Goal: Task Accomplishment & Management: Manage account settings

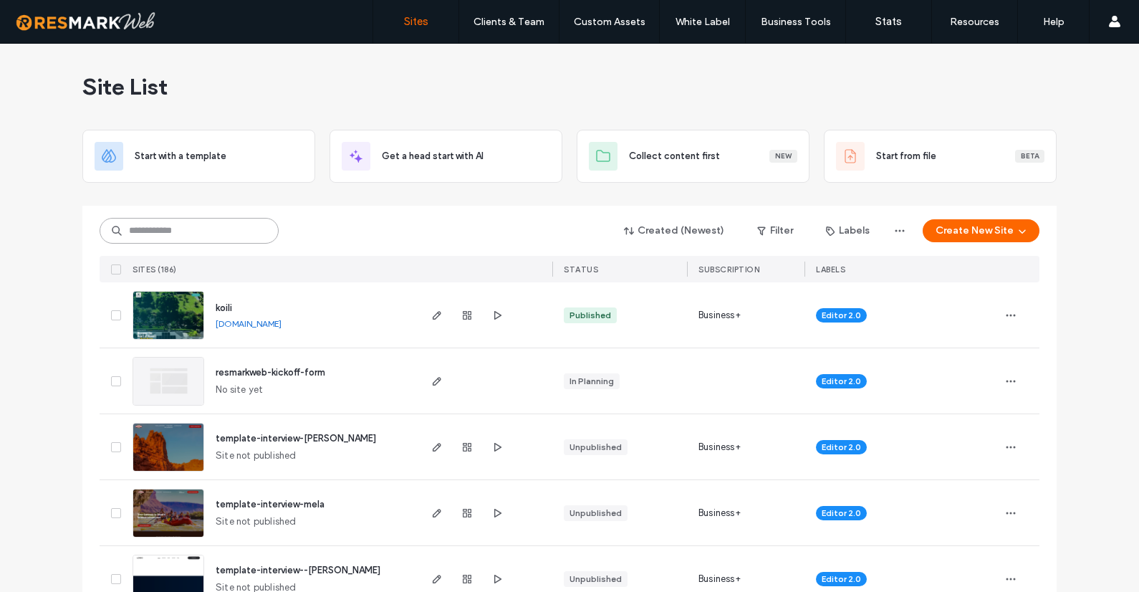
click at [178, 231] on input at bounding box center [189, 231] width 179 height 26
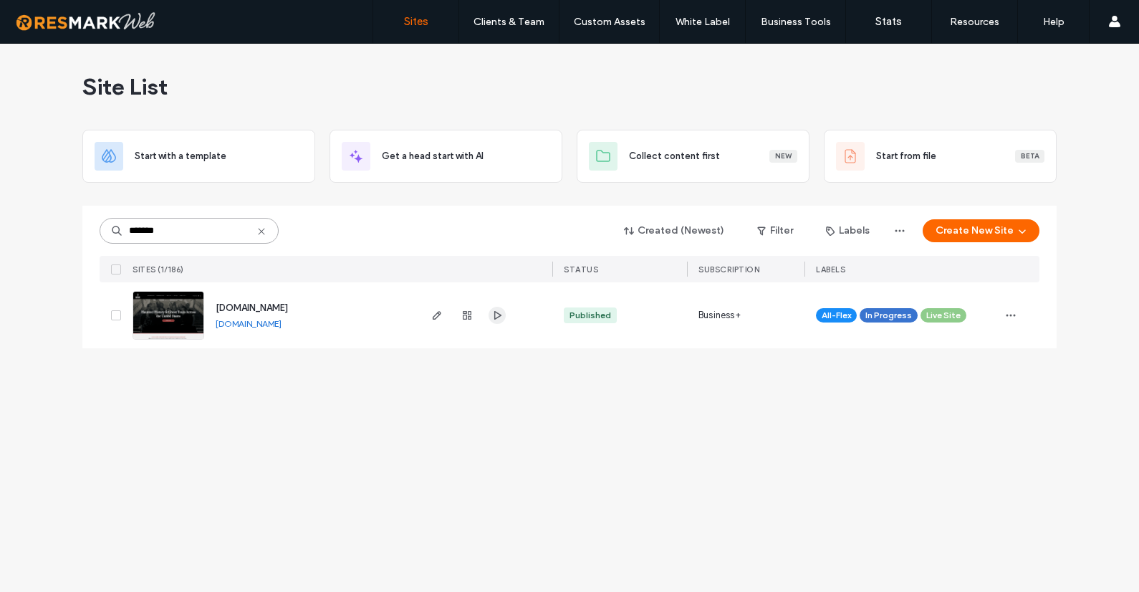
type input "*******"
click at [491, 313] on span "button" at bounding box center [497, 315] width 17 height 17
click at [260, 306] on span "[DOMAIN_NAME]" at bounding box center [252, 307] width 72 height 11
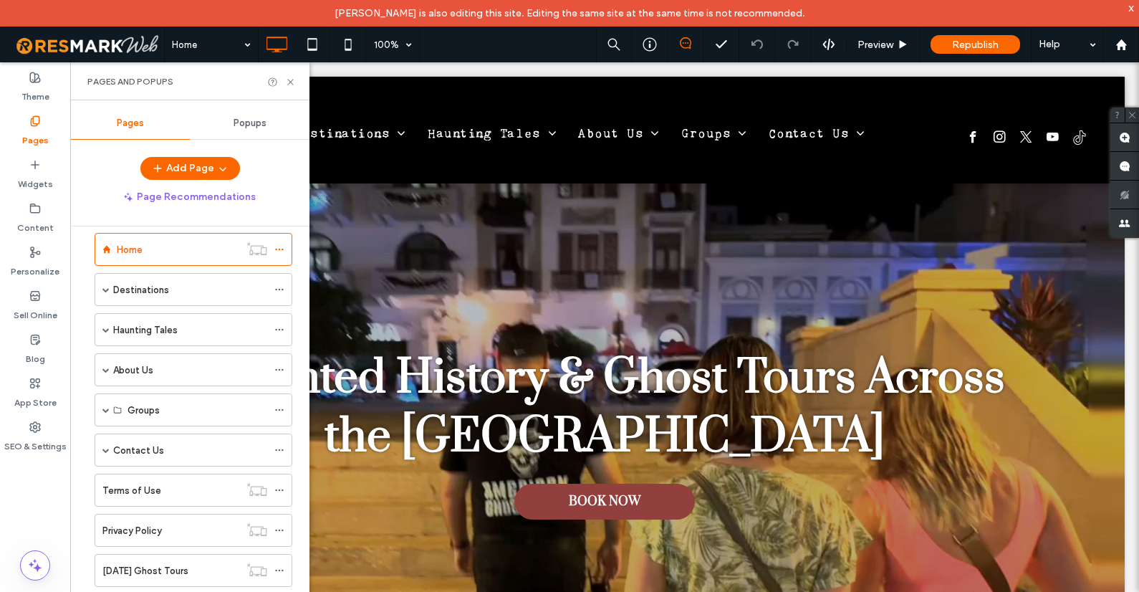
scroll to position [15, 0]
click at [102, 411] on div "Groups" at bounding box center [194, 412] width 198 height 33
click at [107, 410] on span at bounding box center [105, 412] width 7 height 7
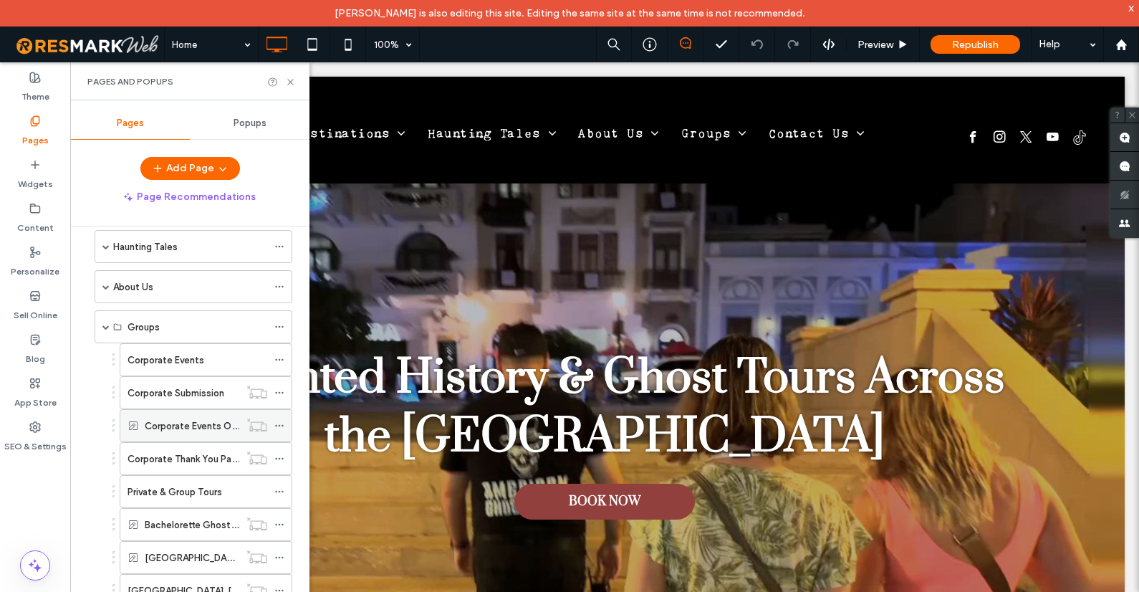
scroll to position [166, 0]
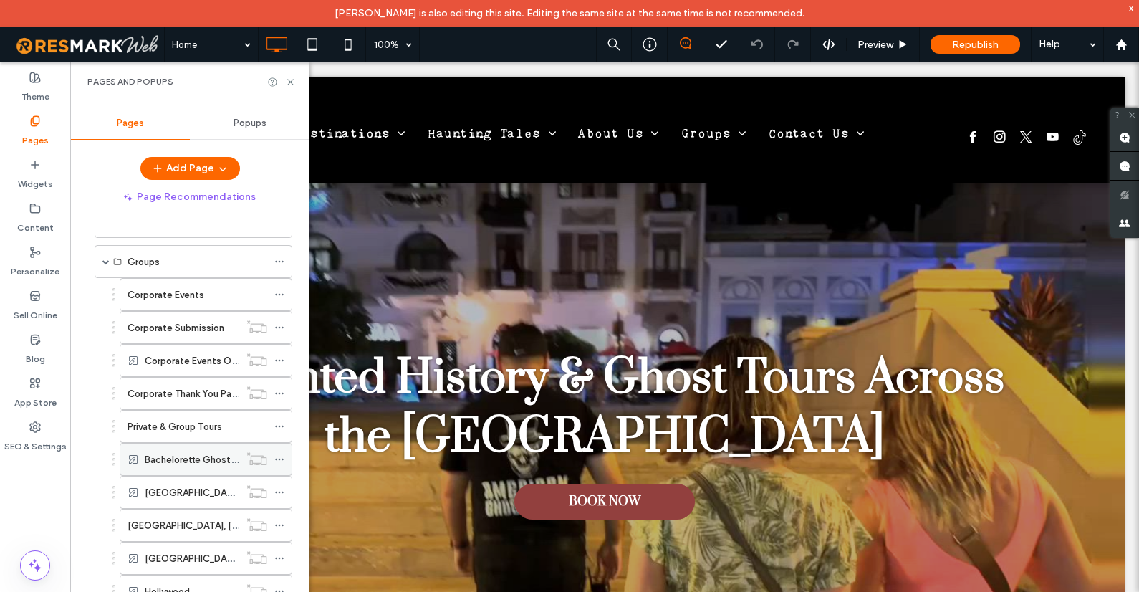
click at [171, 458] on label "Bachelorette Ghost Tour" at bounding box center [198, 459] width 107 height 25
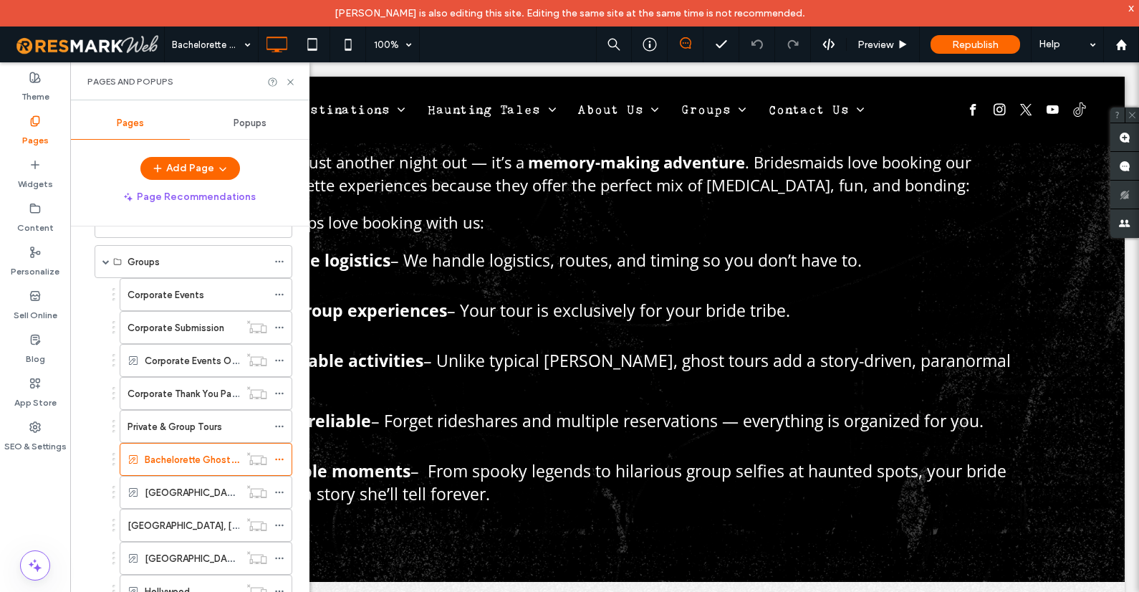
scroll to position [1200, 0]
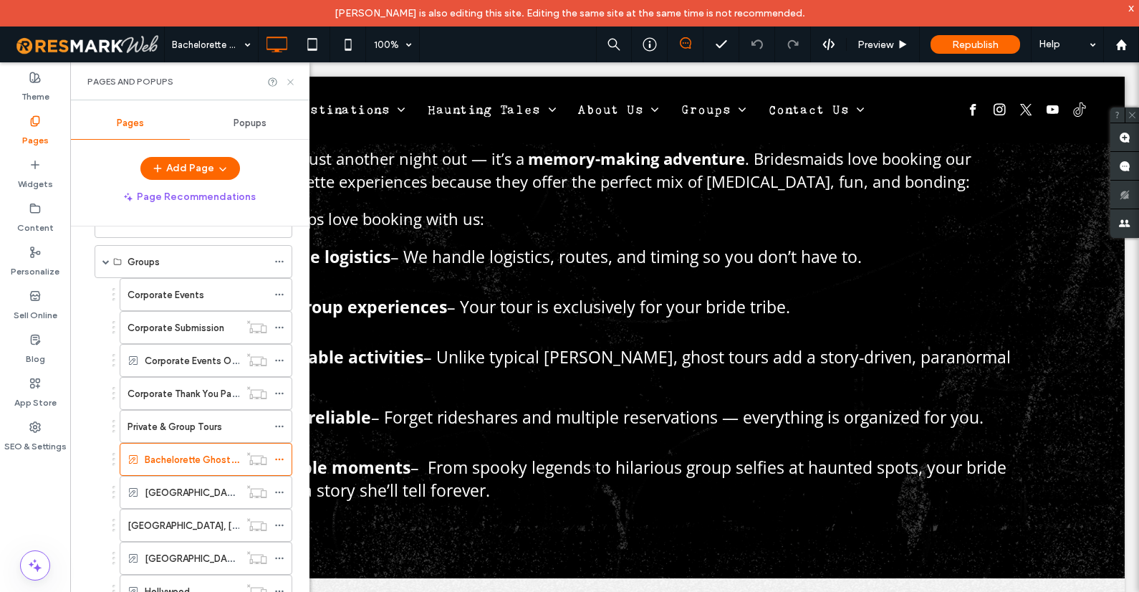
click at [292, 79] on icon at bounding box center [290, 82] width 11 height 11
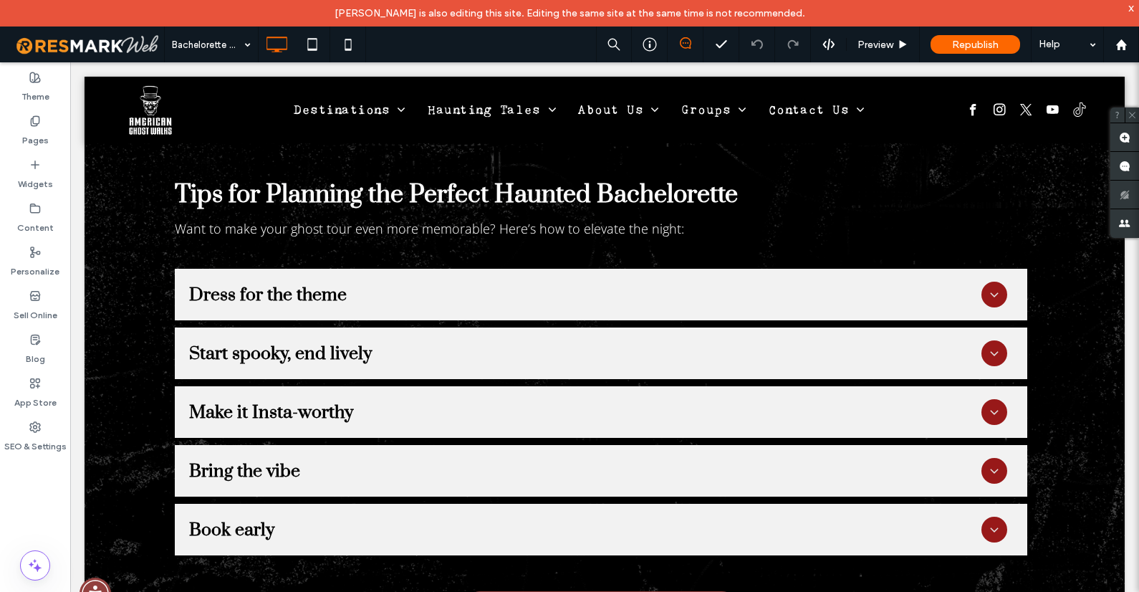
scroll to position [3118, 0]
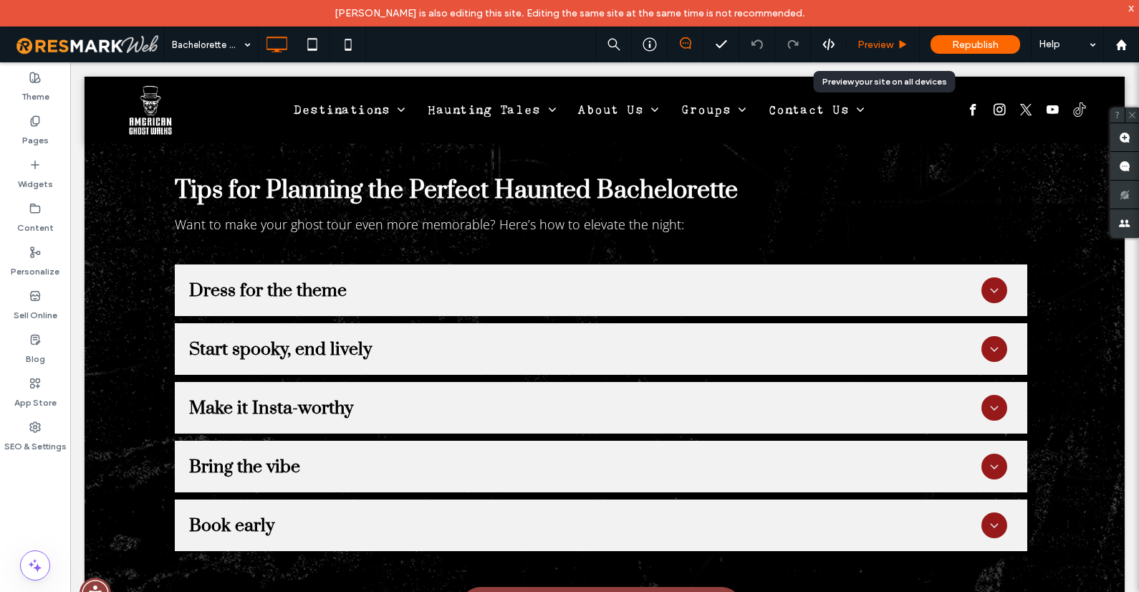
click at [884, 42] on span "Preview" at bounding box center [876, 45] width 36 height 12
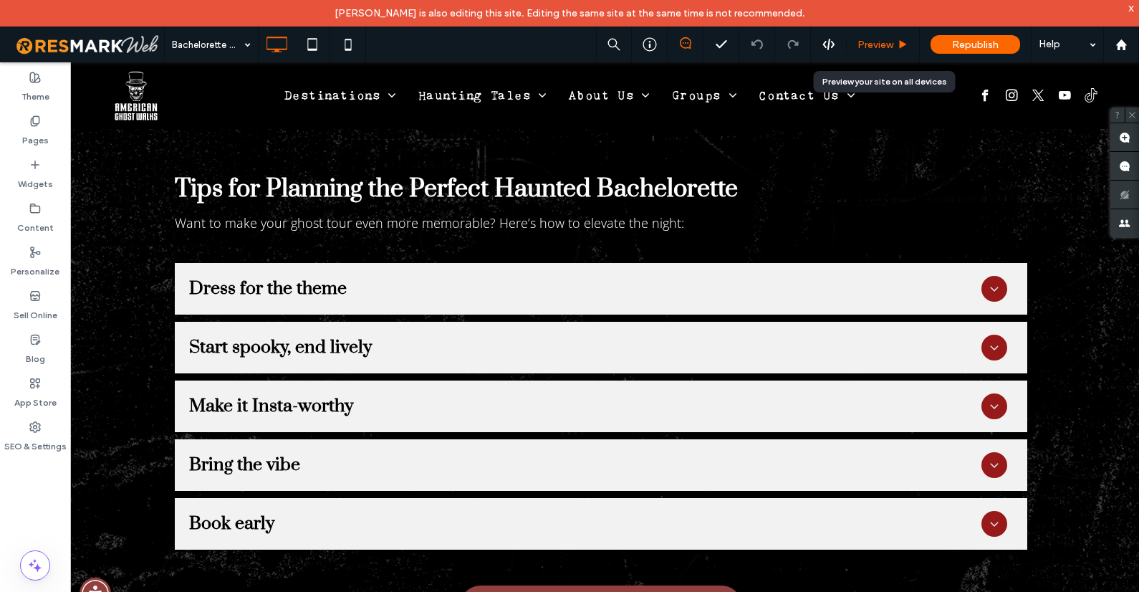
scroll to position [3149, 0]
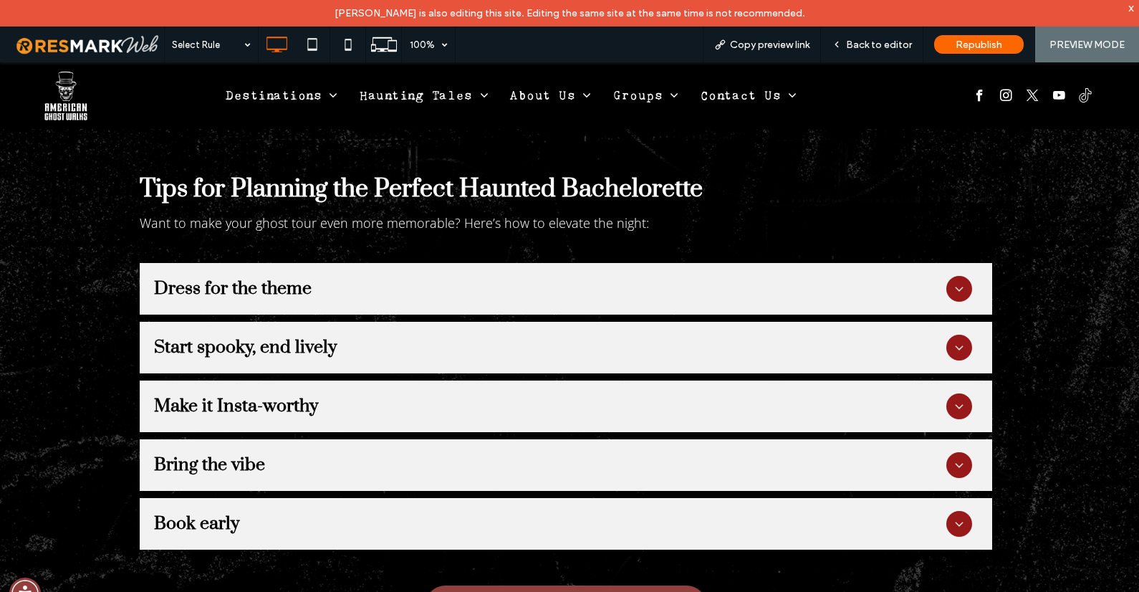
click at [244, 454] on h3 "Bring the vibe" at bounding box center [209, 465] width 111 height 22
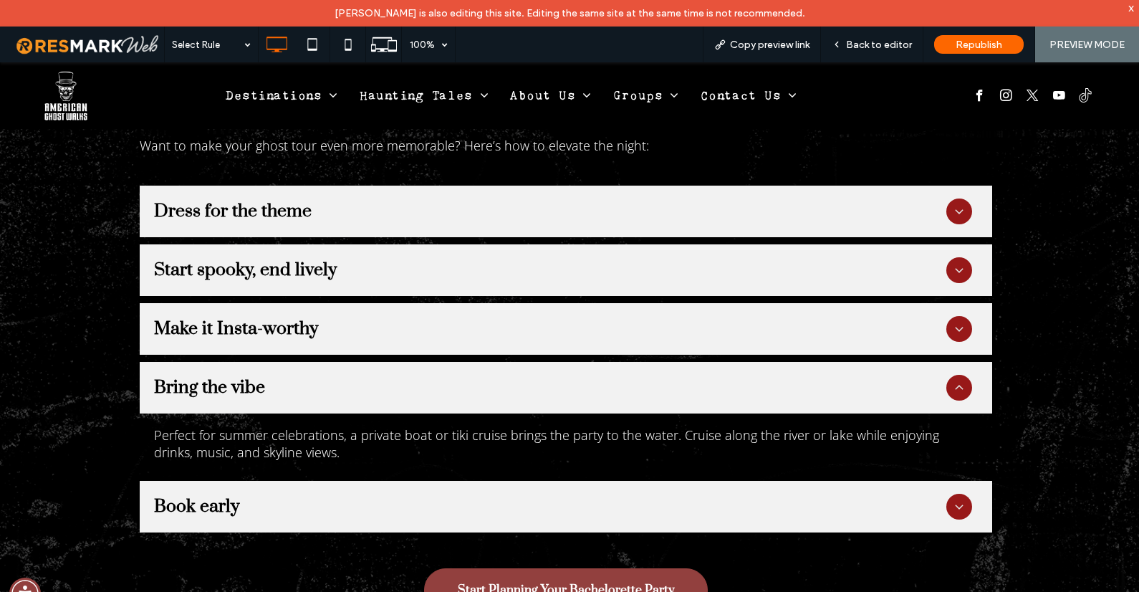
scroll to position [3288, 0]
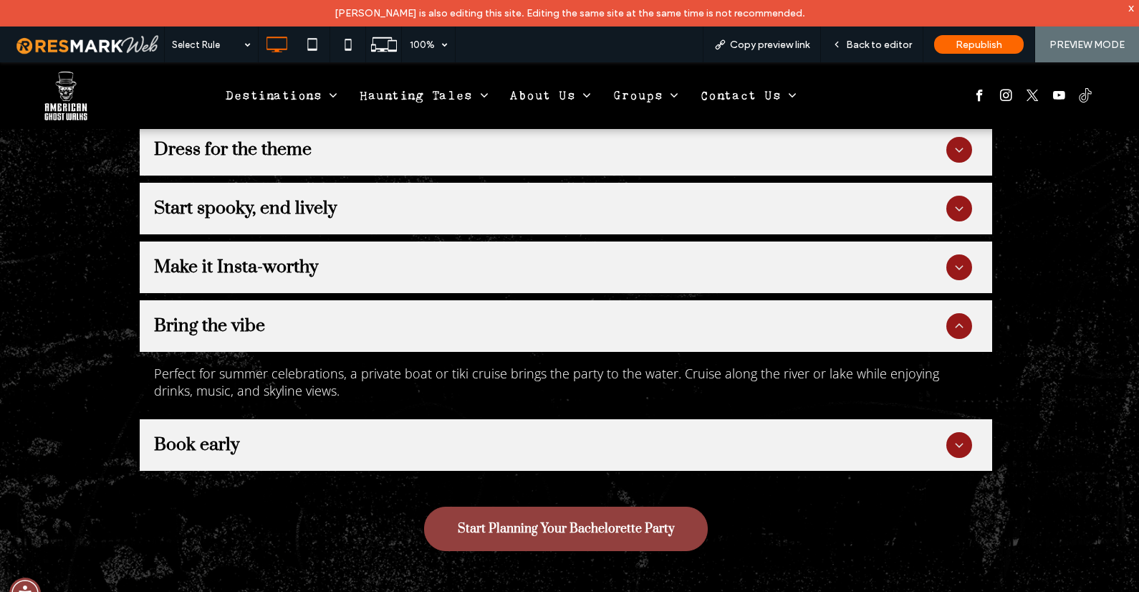
click at [234, 434] on div "Book early" at bounding box center [550, 445] width 793 height 22
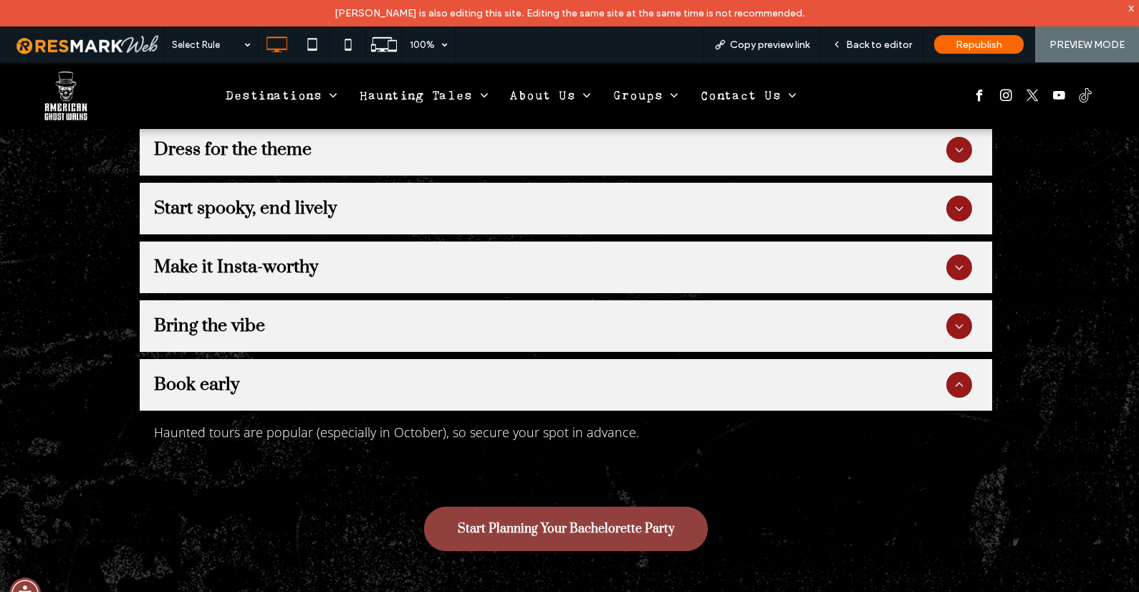
click at [215, 315] on h3 "Bring the vibe" at bounding box center [209, 326] width 111 height 22
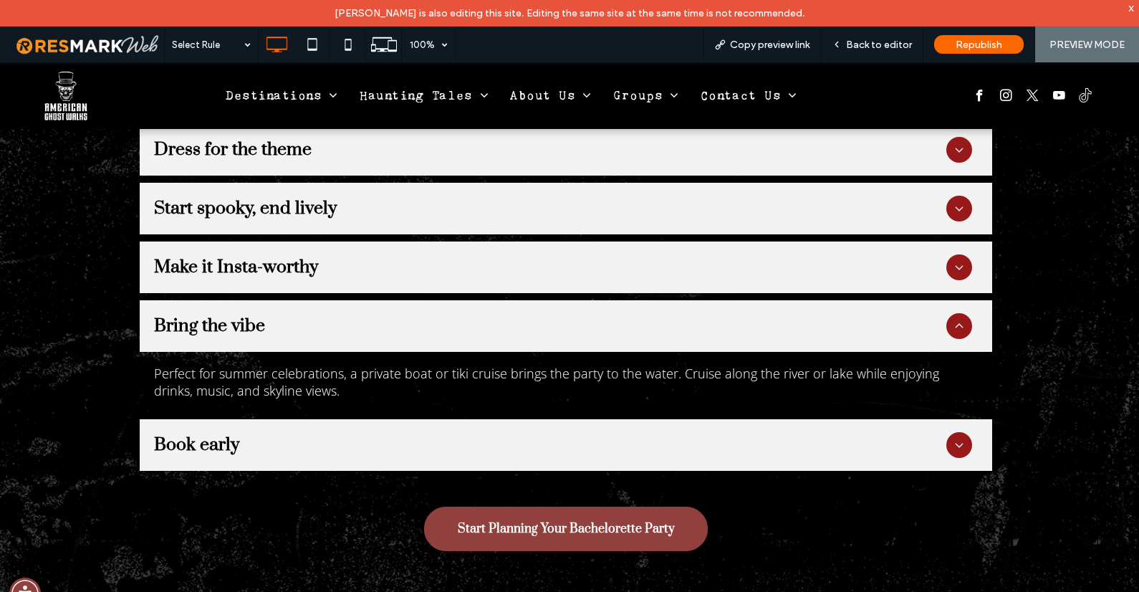
click at [215, 315] on h3 "Bring the vibe" at bounding box center [209, 326] width 111 height 22
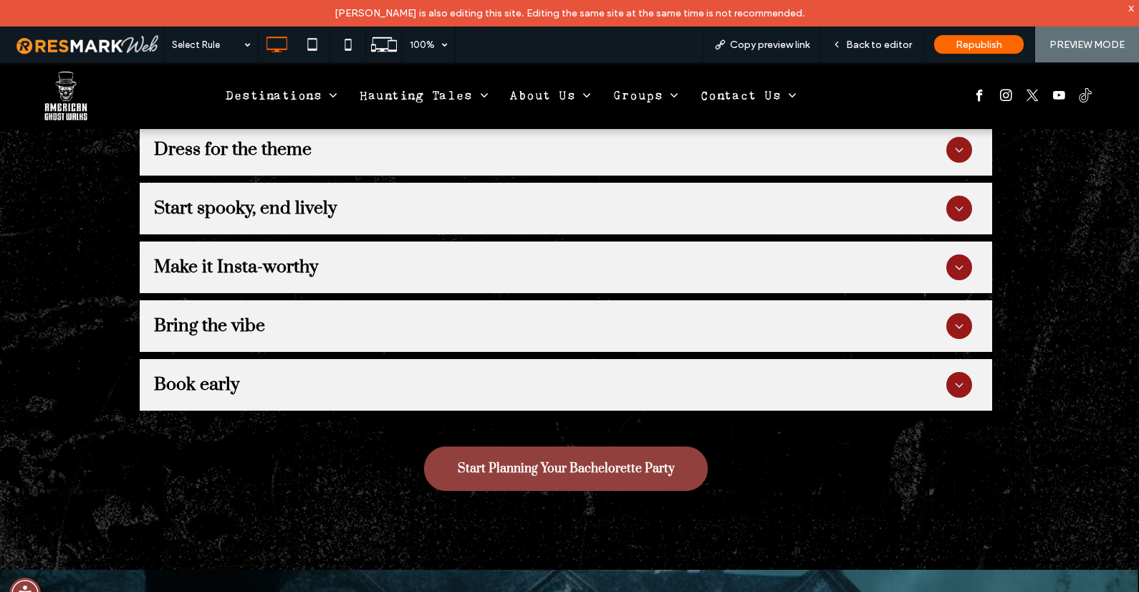
click at [220, 256] on h3 "Make it Insta-worthy" at bounding box center [236, 267] width 164 height 22
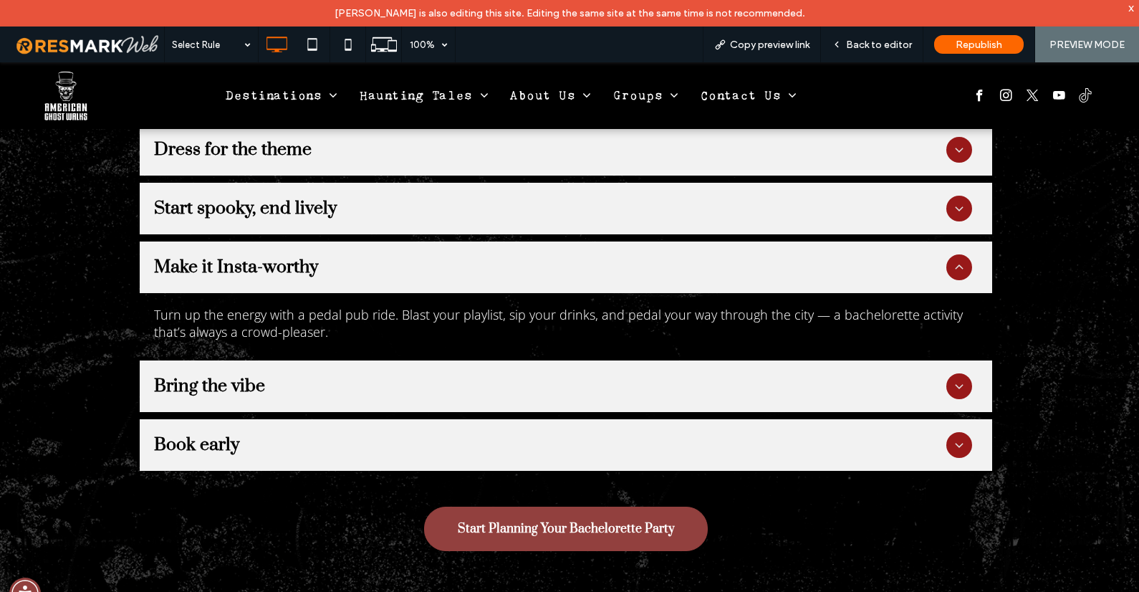
click at [227, 197] on h3 "Start spooky, end lively" at bounding box center [245, 208] width 183 height 22
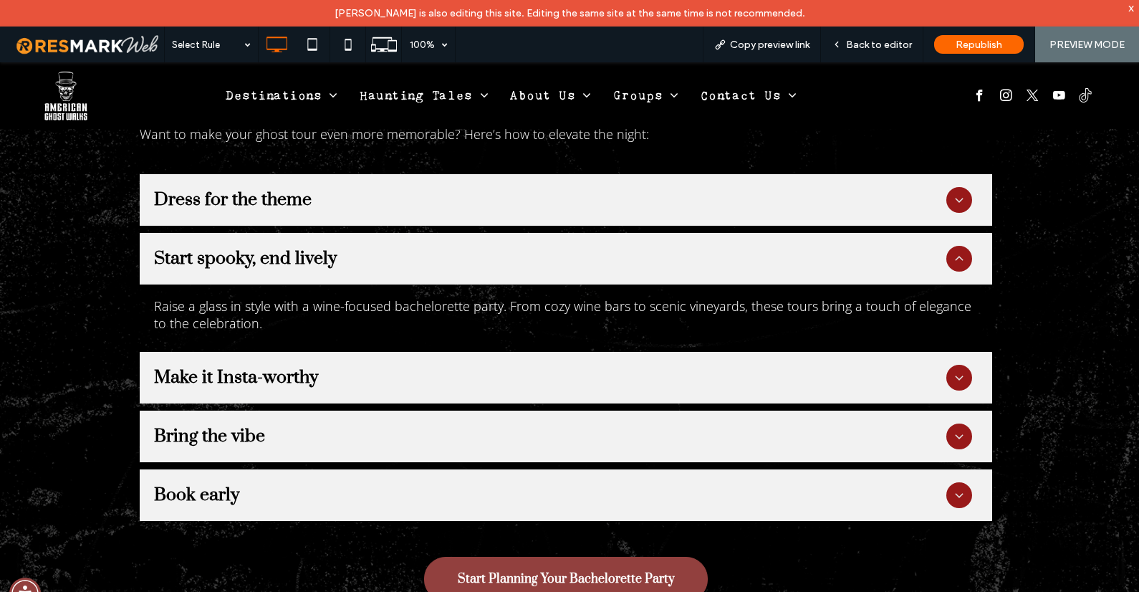
scroll to position [3178, 0]
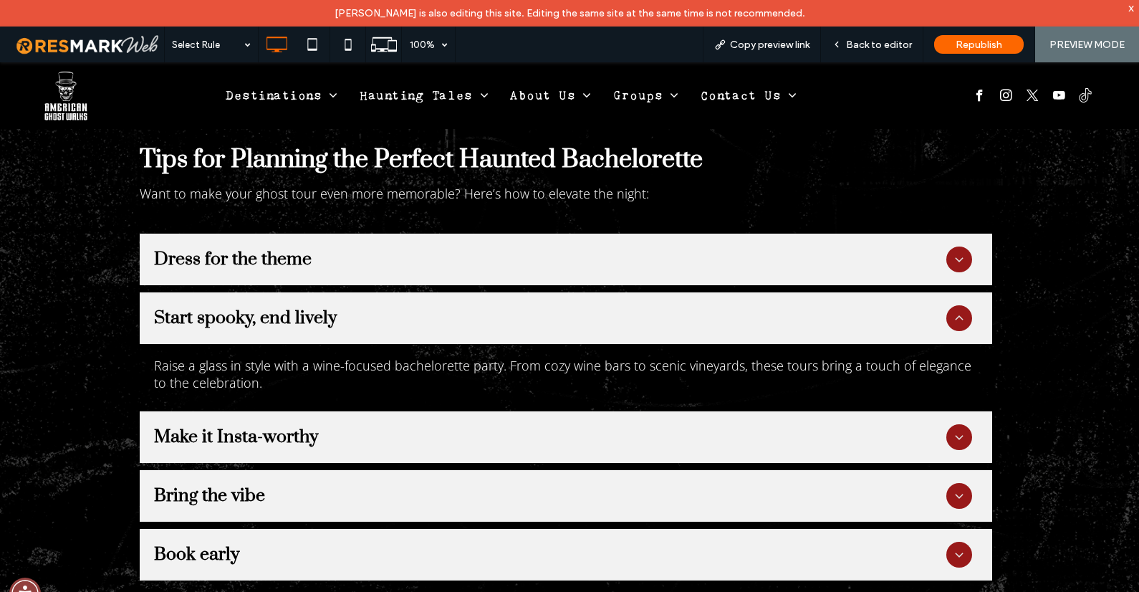
click at [230, 235] on div "Dress for the theme" at bounding box center [566, 260] width 853 height 52
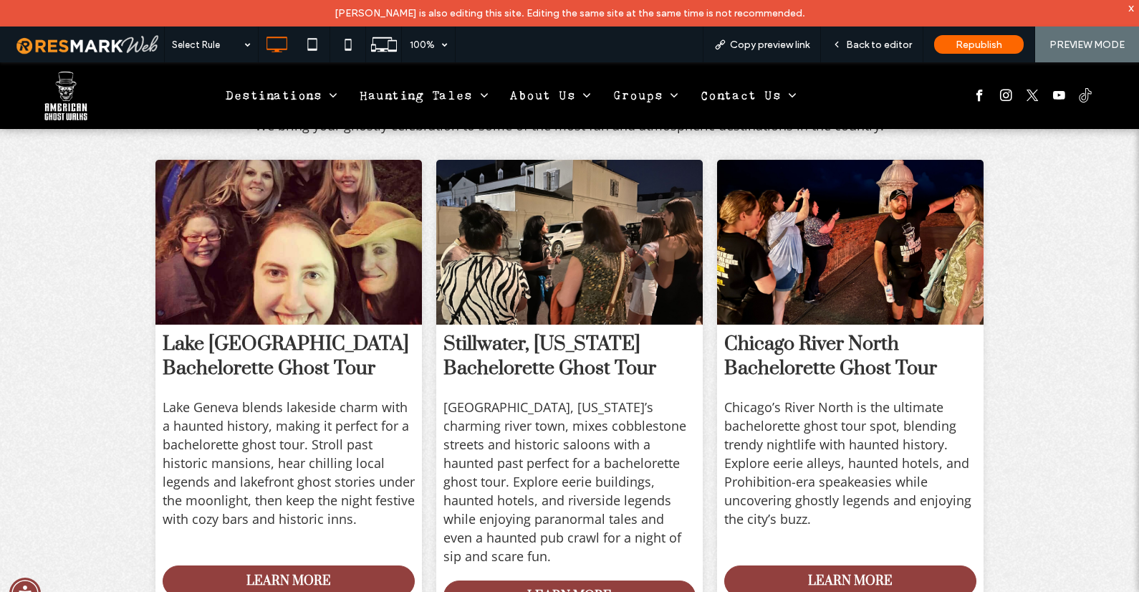
scroll to position [1862, 0]
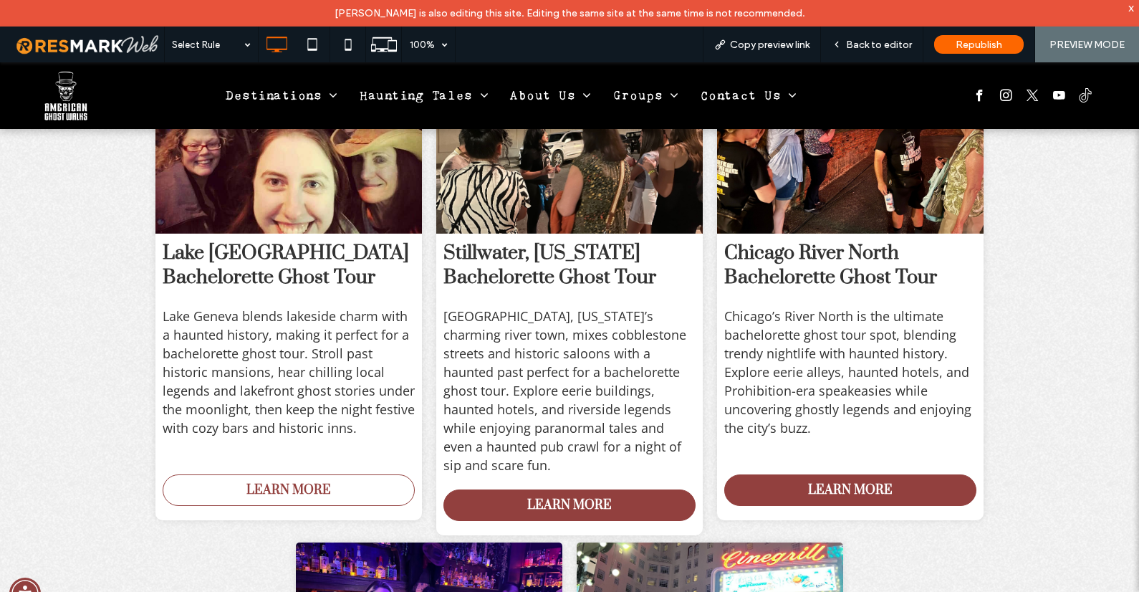
click at [320, 482] on span "LEARN MORE" at bounding box center [289, 490] width 85 height 16
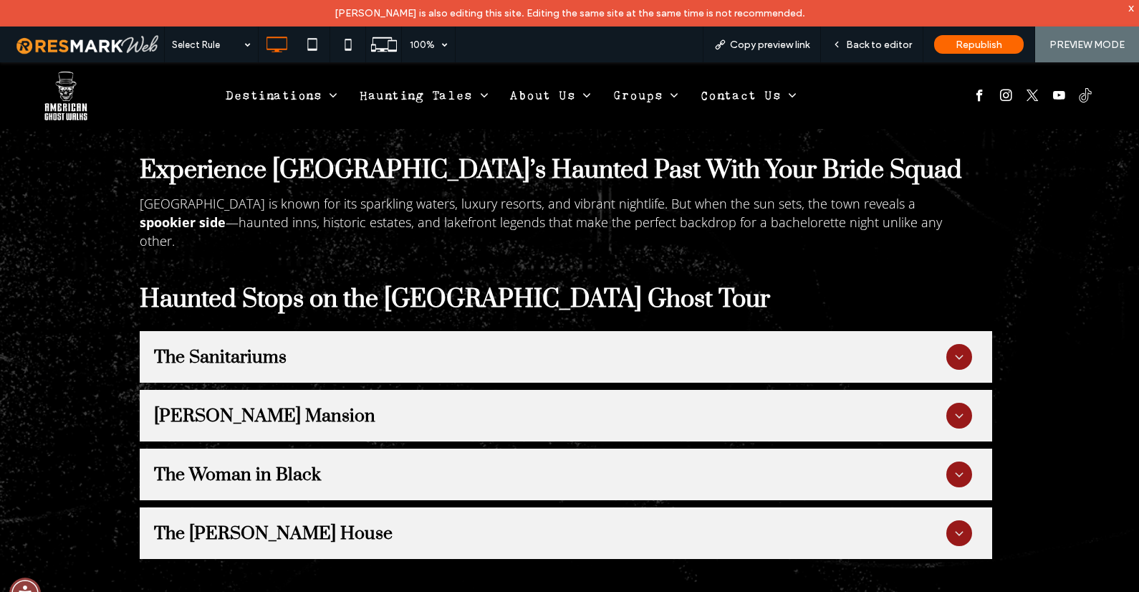
scroll to position [1255, 0]
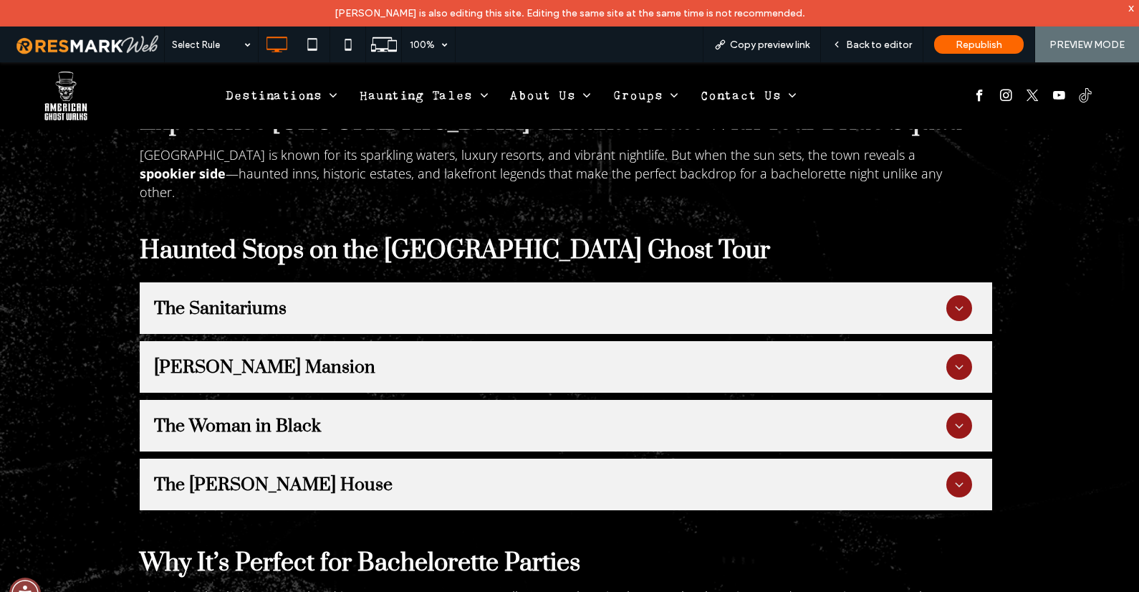
click at [249, 282] on div "The Sanitariums" at bounding box center [566, 308] width 853 height 52
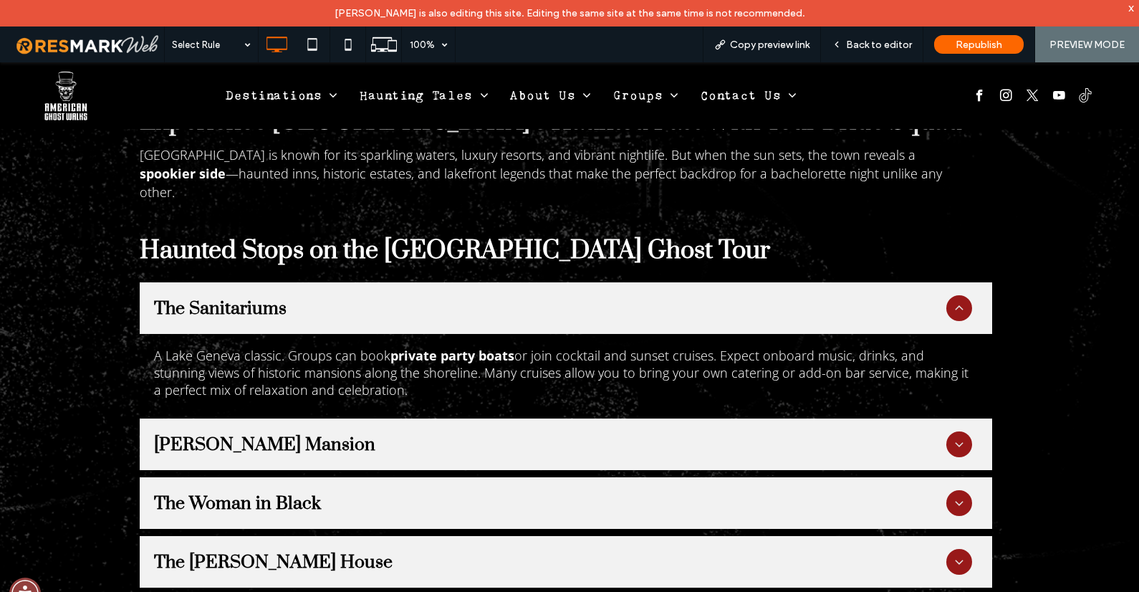
click at [249, 282] on div "The Sanitariums" at bounding box center [566, 308] width 853 height 52
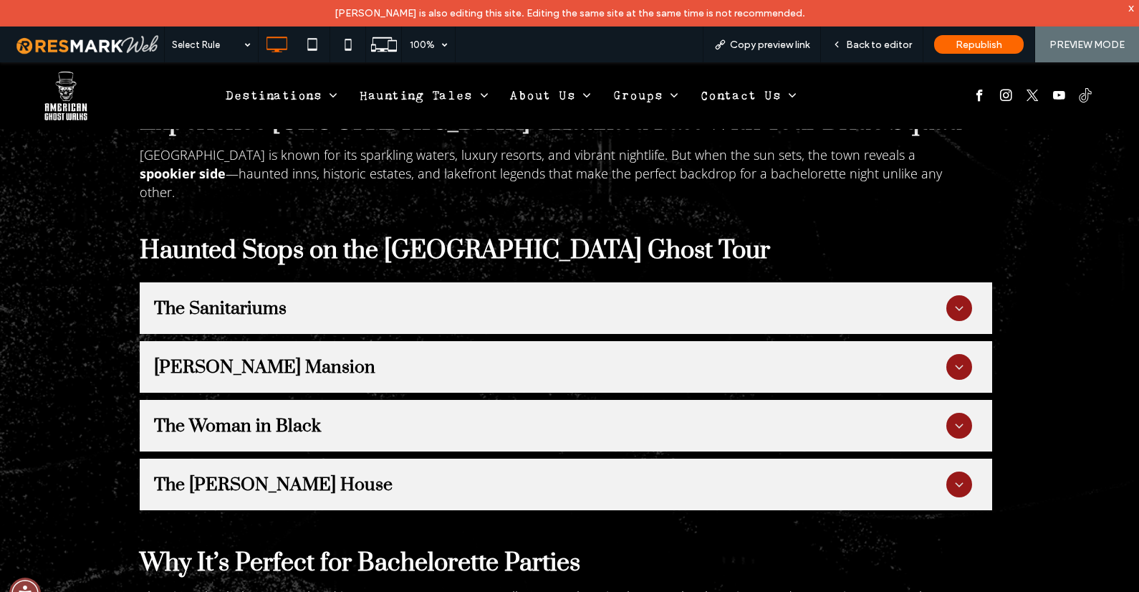
click at [253, 356] on h3 "Maxwell Mansion" at bounding box center [264, 367] width 221 height 22
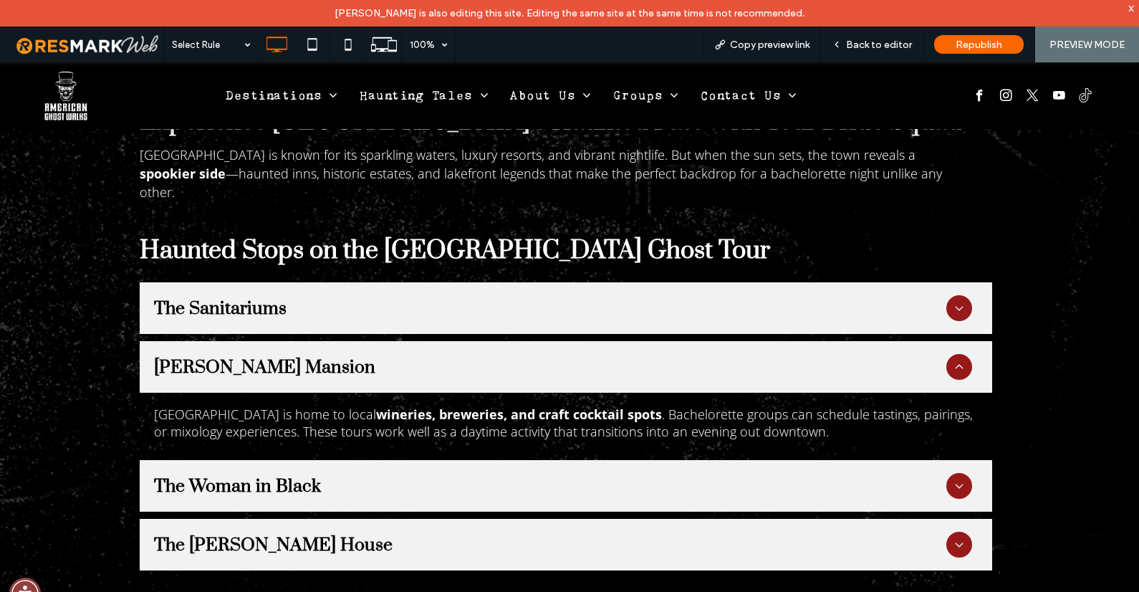
click at [253, 356] on h3 "Maxwell Mansion" at bounding box center [264, 367] width 221 height 22
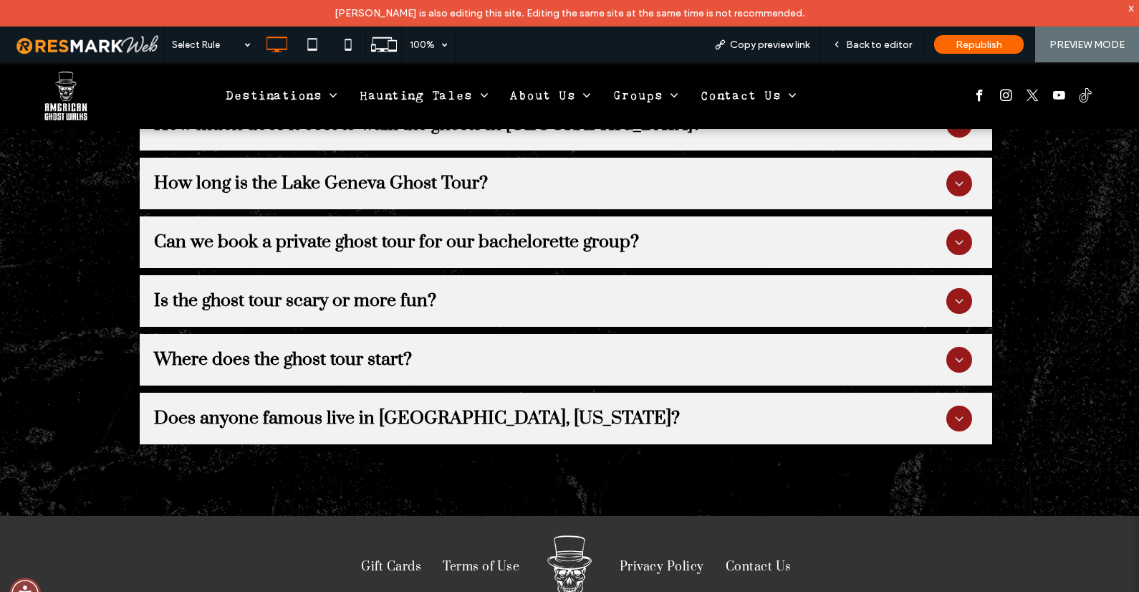
scroll to position [2976, 0]
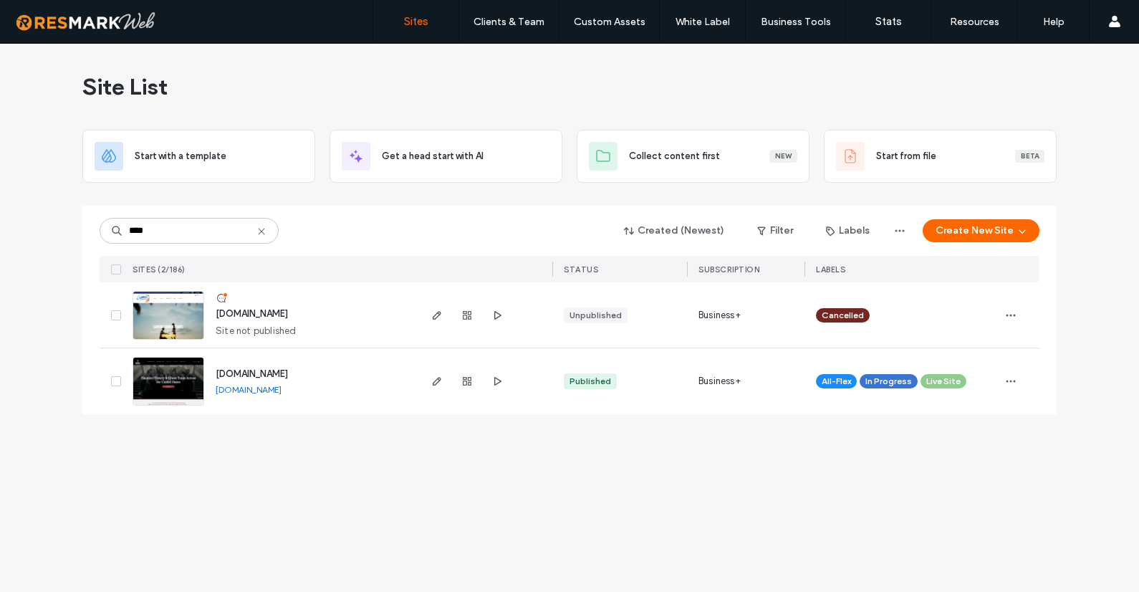
type input "****"
click at [263, 376] on span "[DOMAIN_NAME]" at bounding box center [252, 373] width 72 height 11
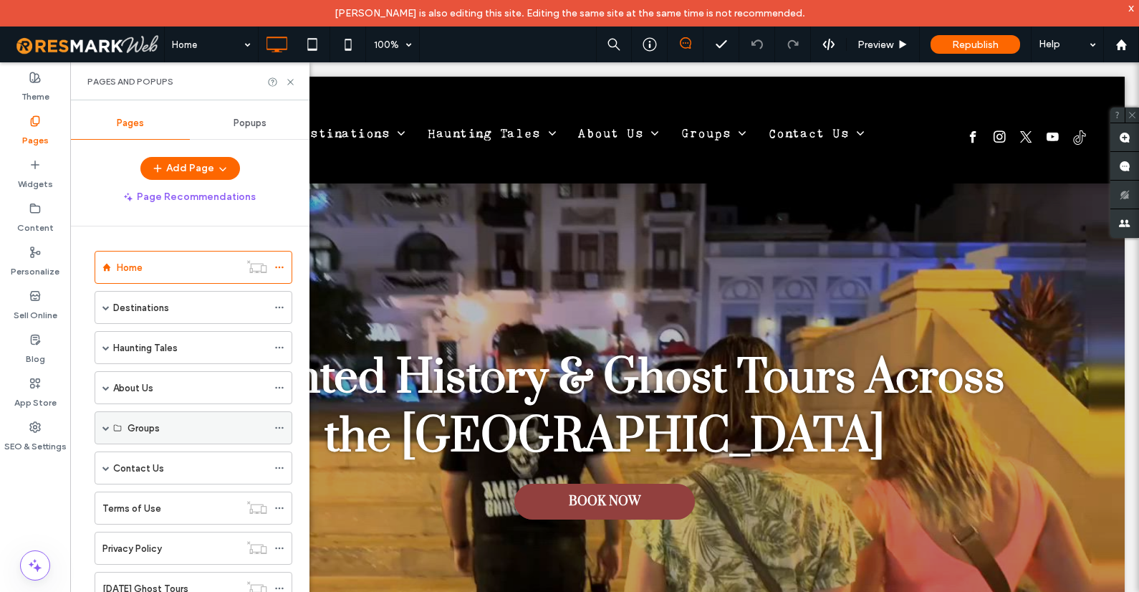
click at [106, 424] on span at bounding box center [105, 427] width 7 height 7
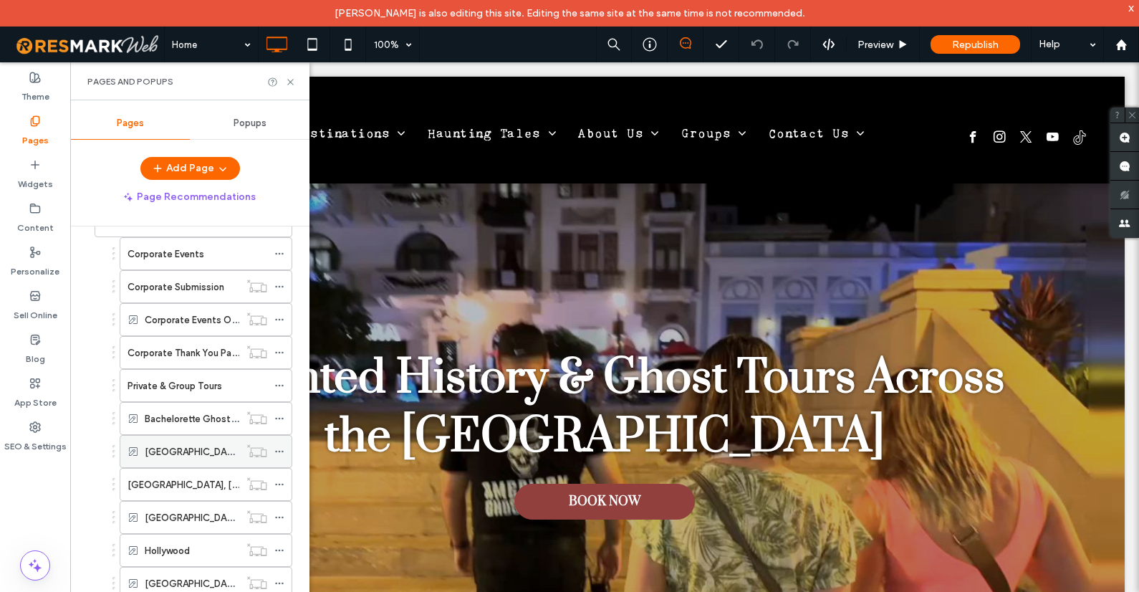
scroll to position [208, 0]
click at [169, 418] on label "Bachelorette Ghost Tour" at bounding box center [198, 418] width 107 height 25
click at [292, 82] on use at bounding box center [290, 82] width 6 height 6
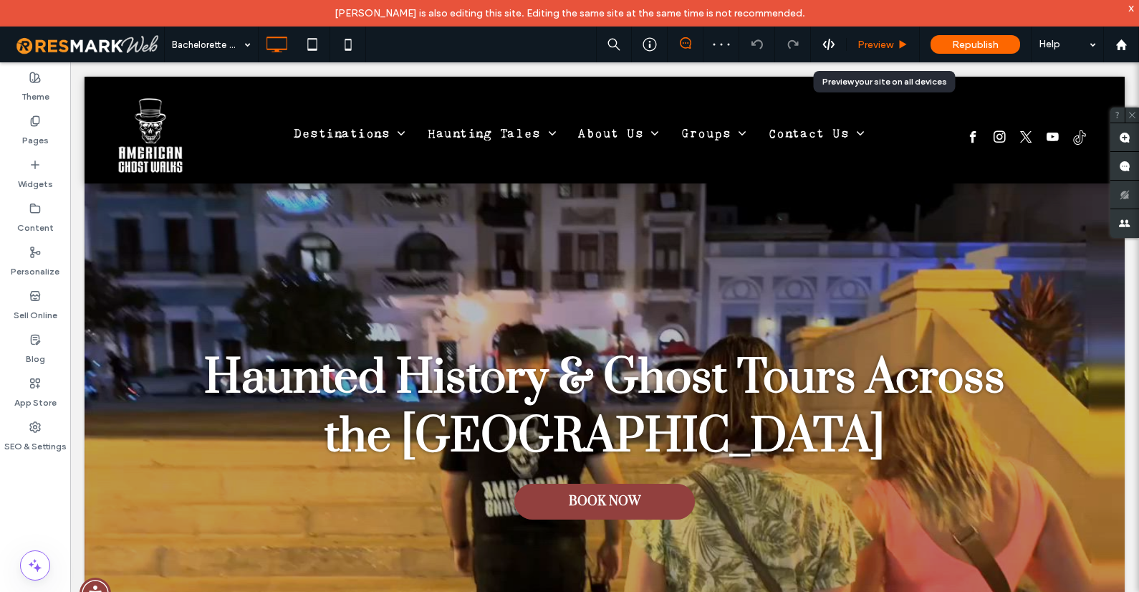
click at [869, 40] on span "Preview" at bounding box center [876, 45] width 36 height 12
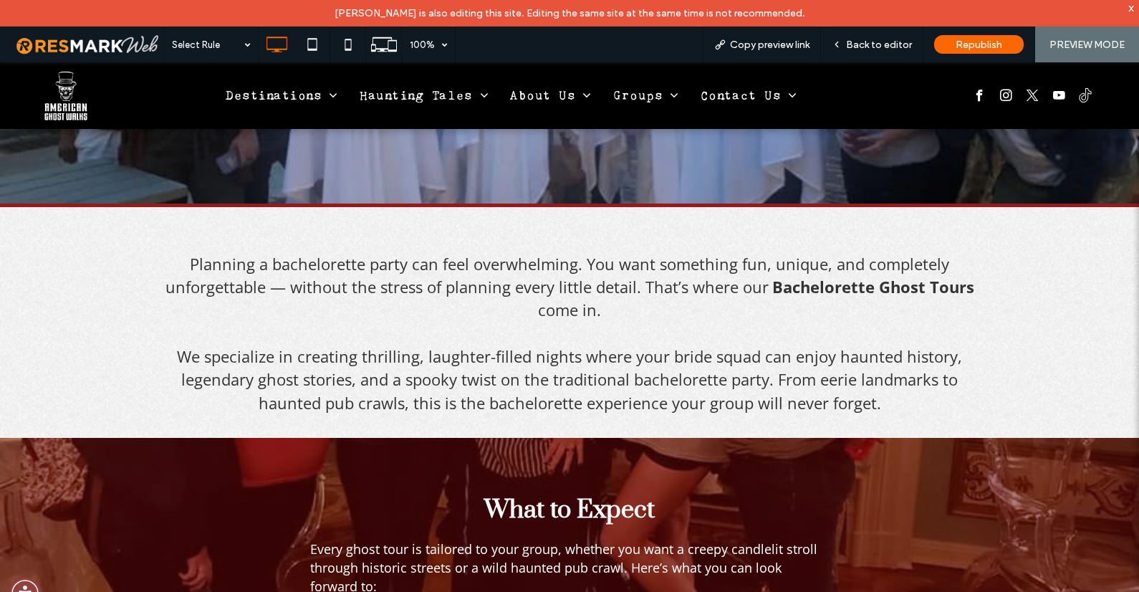
scroll to position [425, 0]
